Goal: Find specific page/section: Find specific page/section

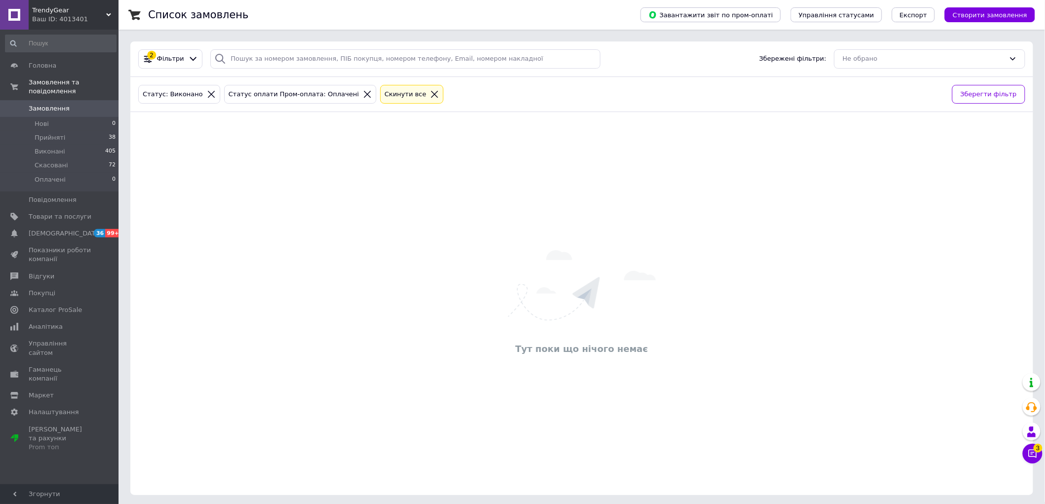
click at [431, 94] on icon at bounding box center [434, 94] width 7 height 7
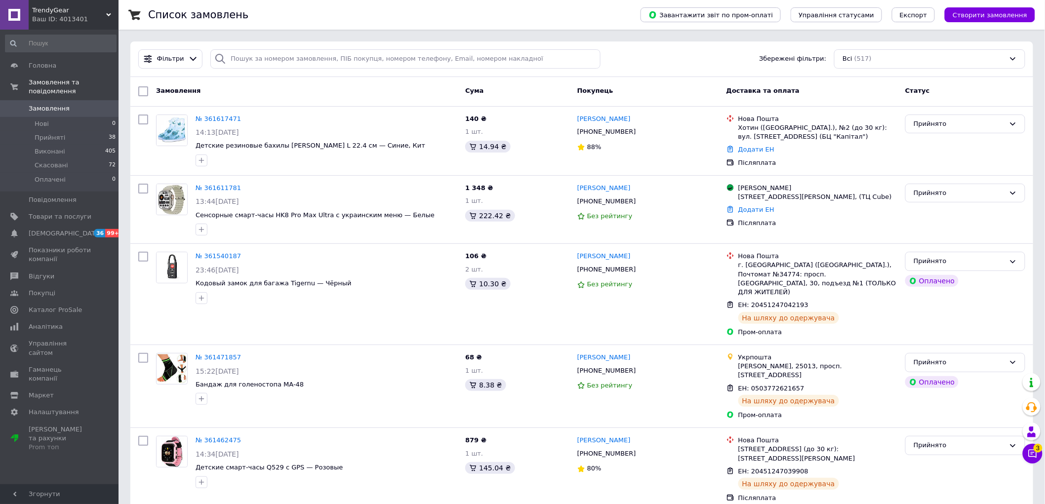
click at [109, 15] on use at bounding box center [108, 14] width 5 height 3
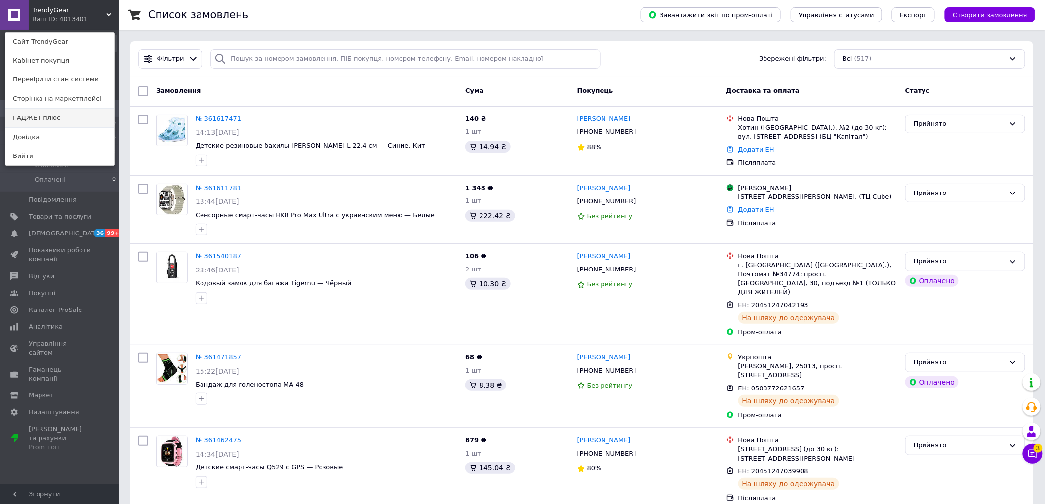
click at [29, 116] on link "ГАДЖЕТ плюс" at bounding box center [59, 118] width 109 height 19
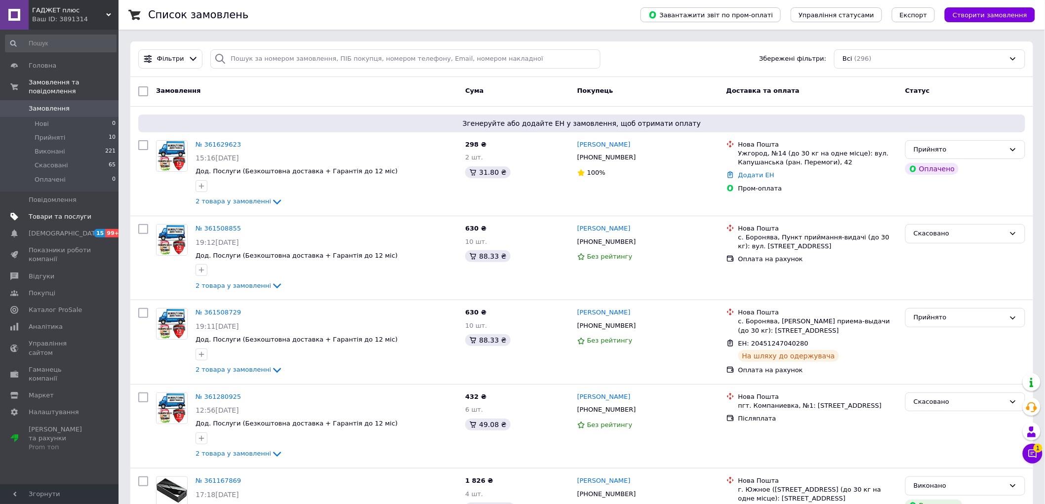
click at [71, 212] on span "Товари та послуги" at bounding box center [60, 216] width 63 height 9
